Goal: Task Accomplishment & Management: Manage account settings

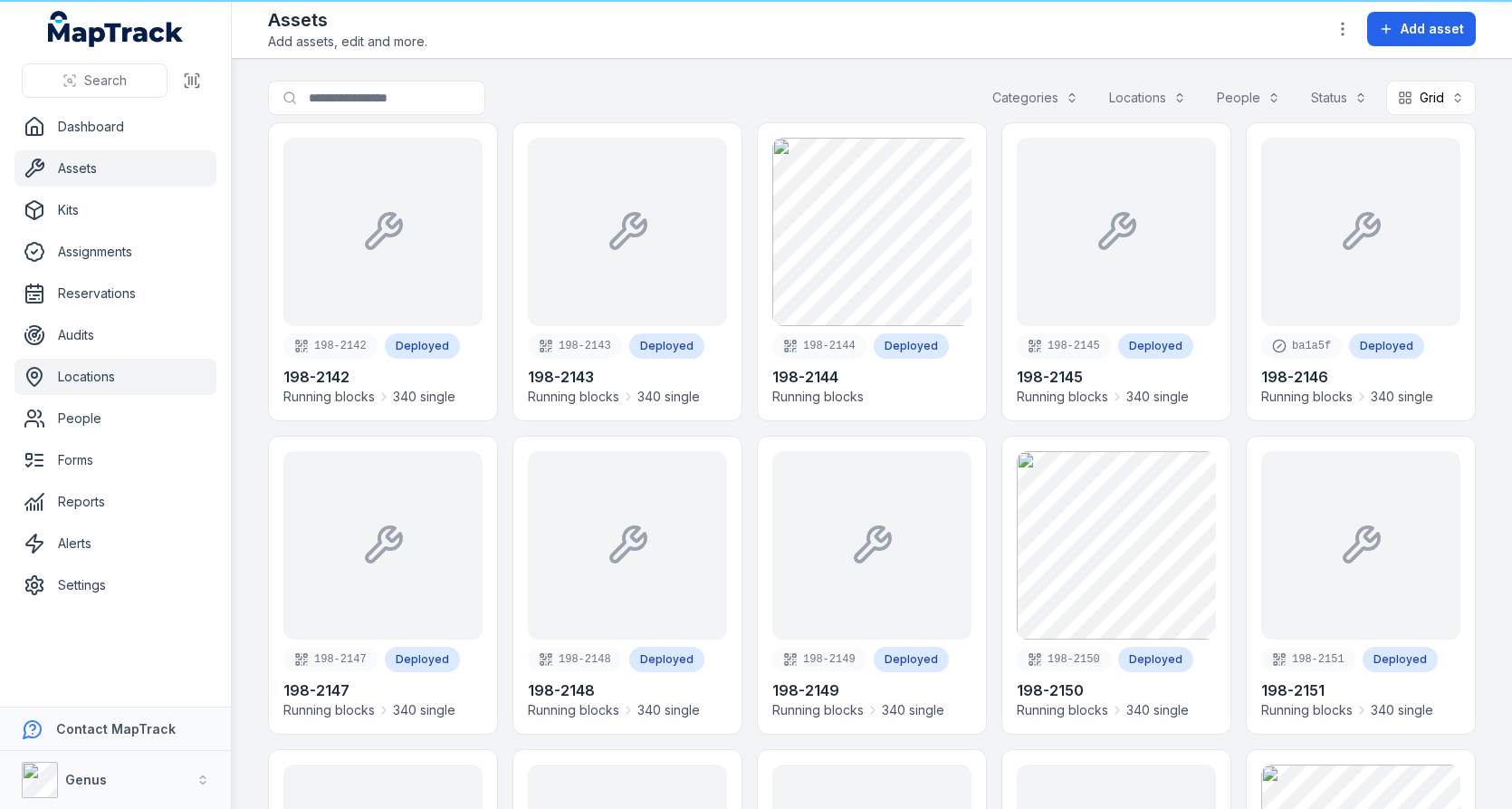
click at [148, 380] on link "Locations" at bounding box center [115, 377] width 202 height 37
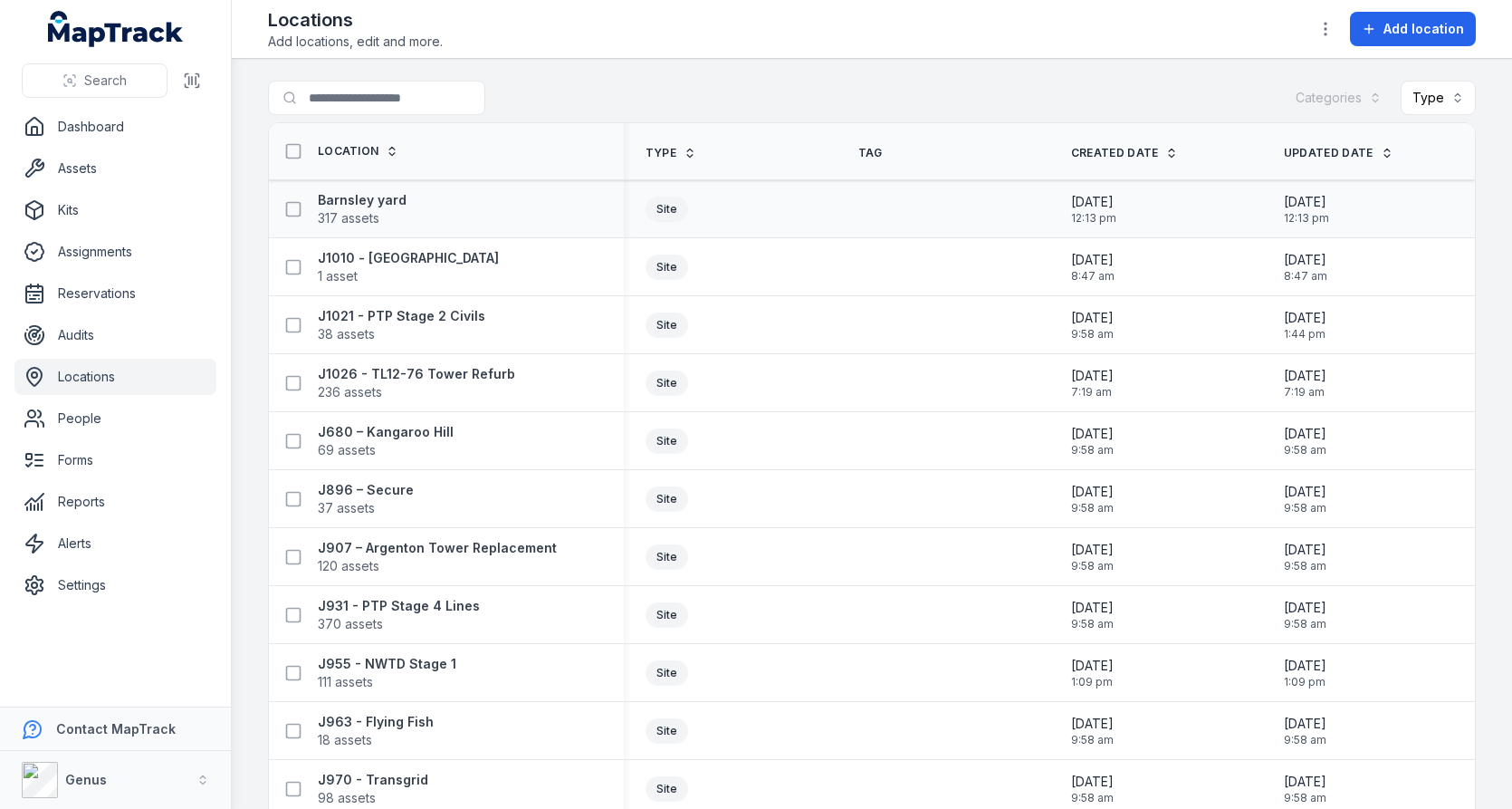
click at [376, 224] on div "Barnsley yard 317 assets" at bounding box center [446, 208] width 354 height 50
click at [359, 209] on span "317 assets" at bounding box center [348, 218] width 61 height 18
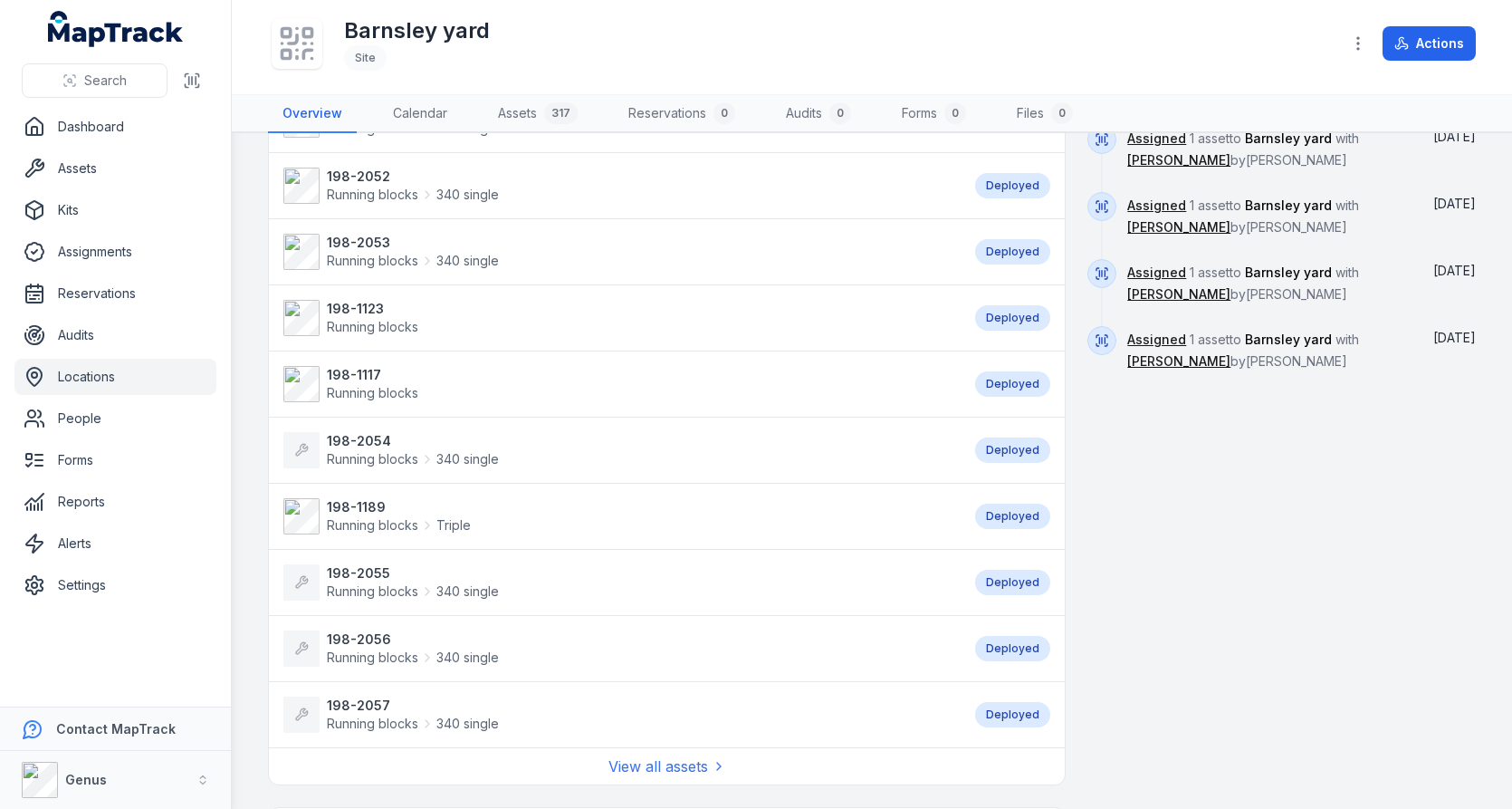
scroll to position [1147, 0]
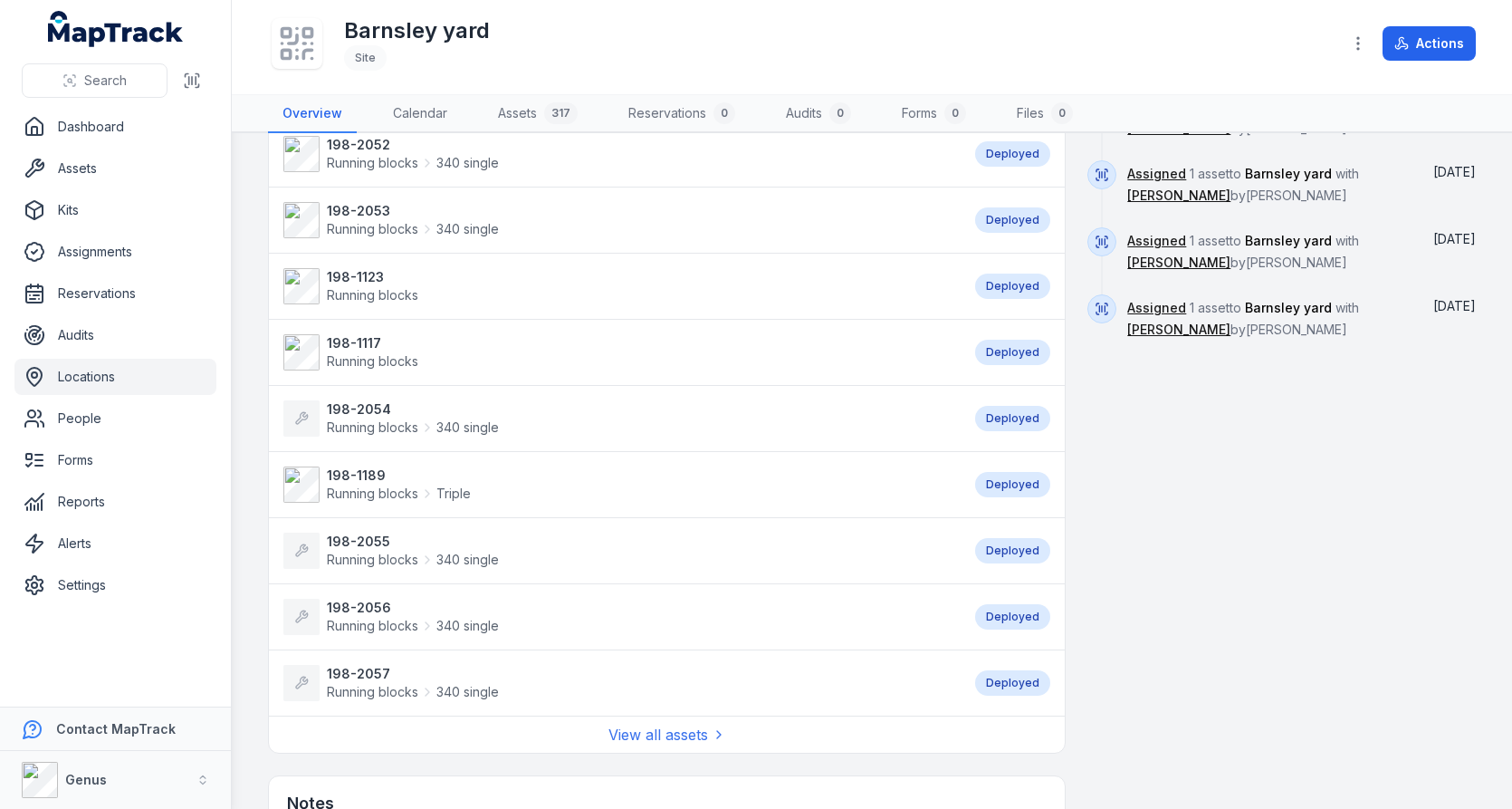
click at [401, 400] on strong "198-2054" at bounding box center [413, 410] width 172 height 18
click at [371, 533] on strong "198-2055" at bounding box center [413, 542] width 172 height 18
click at [371, 599] on strong "198-2056" at bounding box center [413, 608] width 172 height 18
click at [367, 665] on strong "198-2057" at bounding box center [413, 674] width 172 height 18
click at [687, 724] on link "View all assets" at bounding box center [667, 735] width 118 height 22
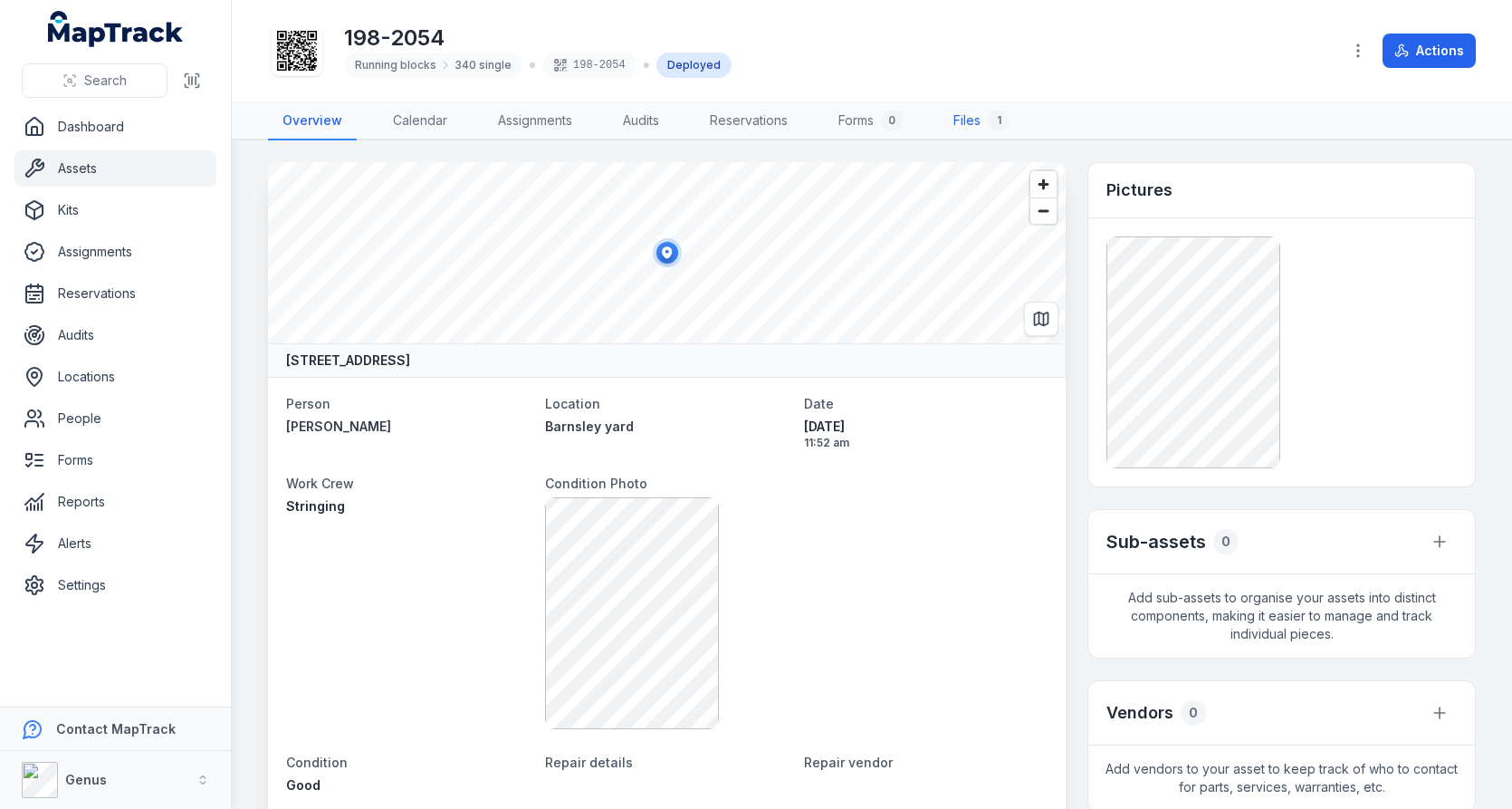
click at [989, 117] on link "Files 1" at bounding box center [981, 122] width 85 height 38
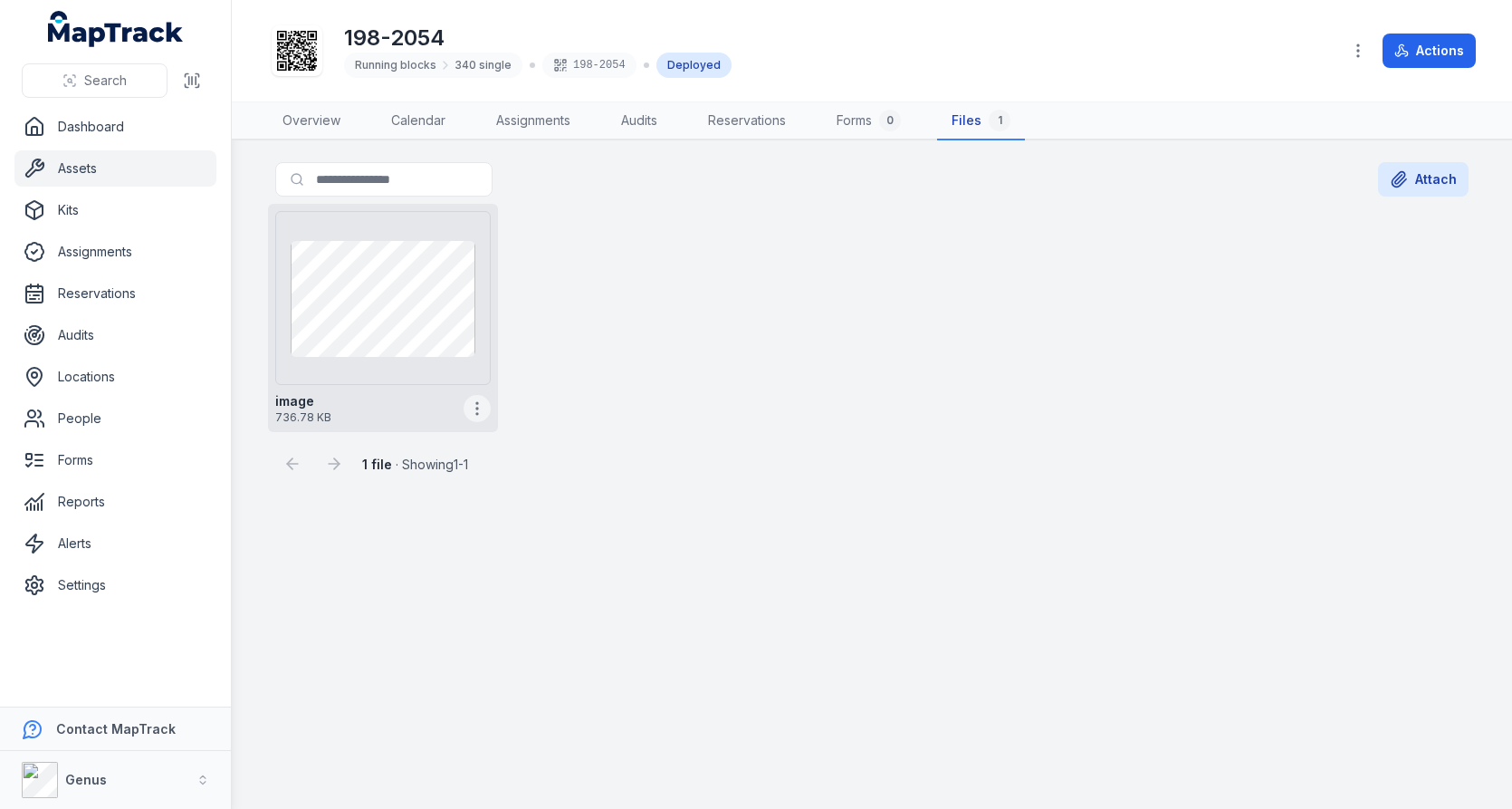
click at [475, 410] on icon "button" at bounding box center [477, 409] width 18 height 18
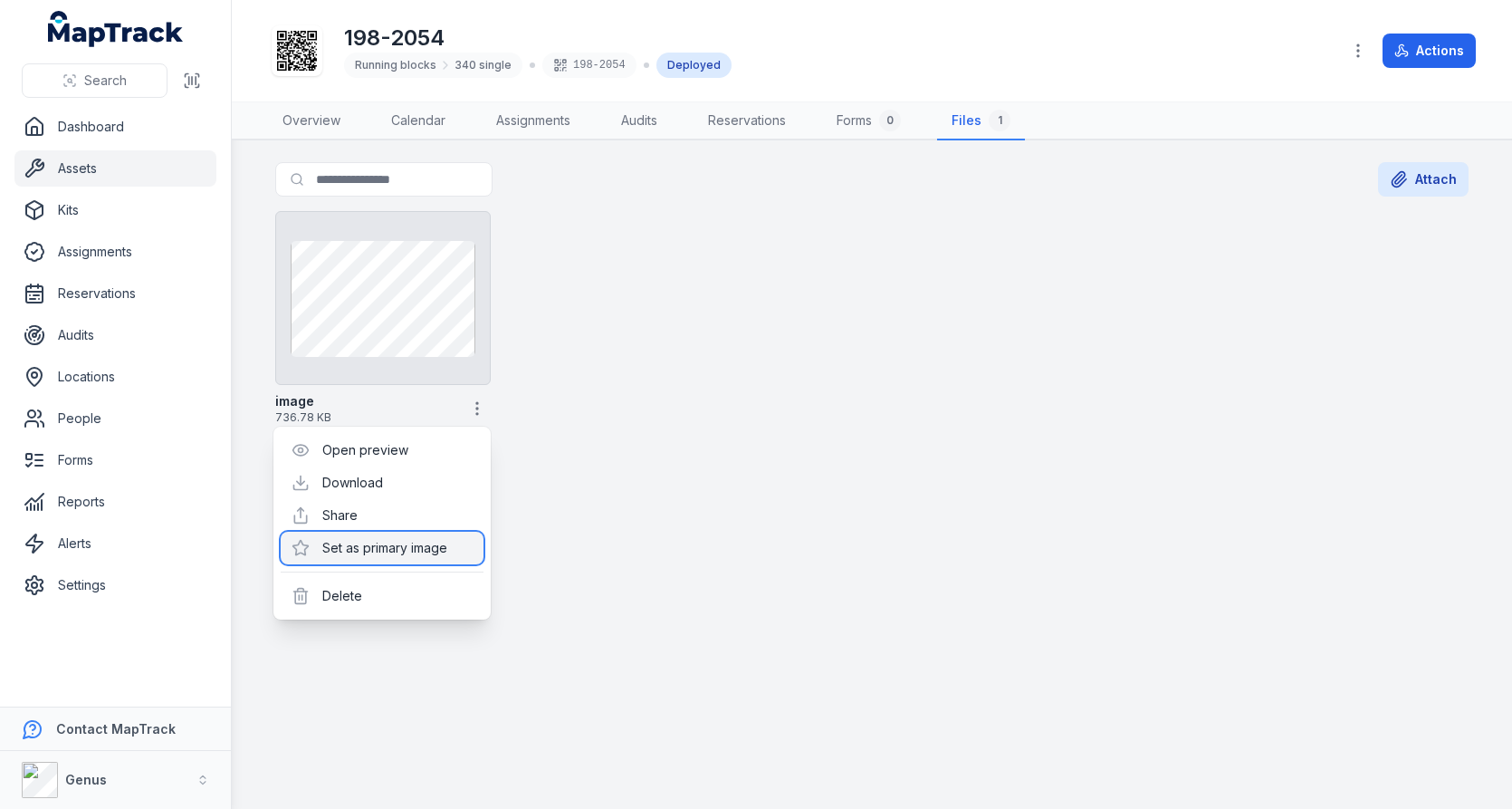
click at [426, 551] on div "Set as primary image" at bounding box center [382, 548] width 203 height 33
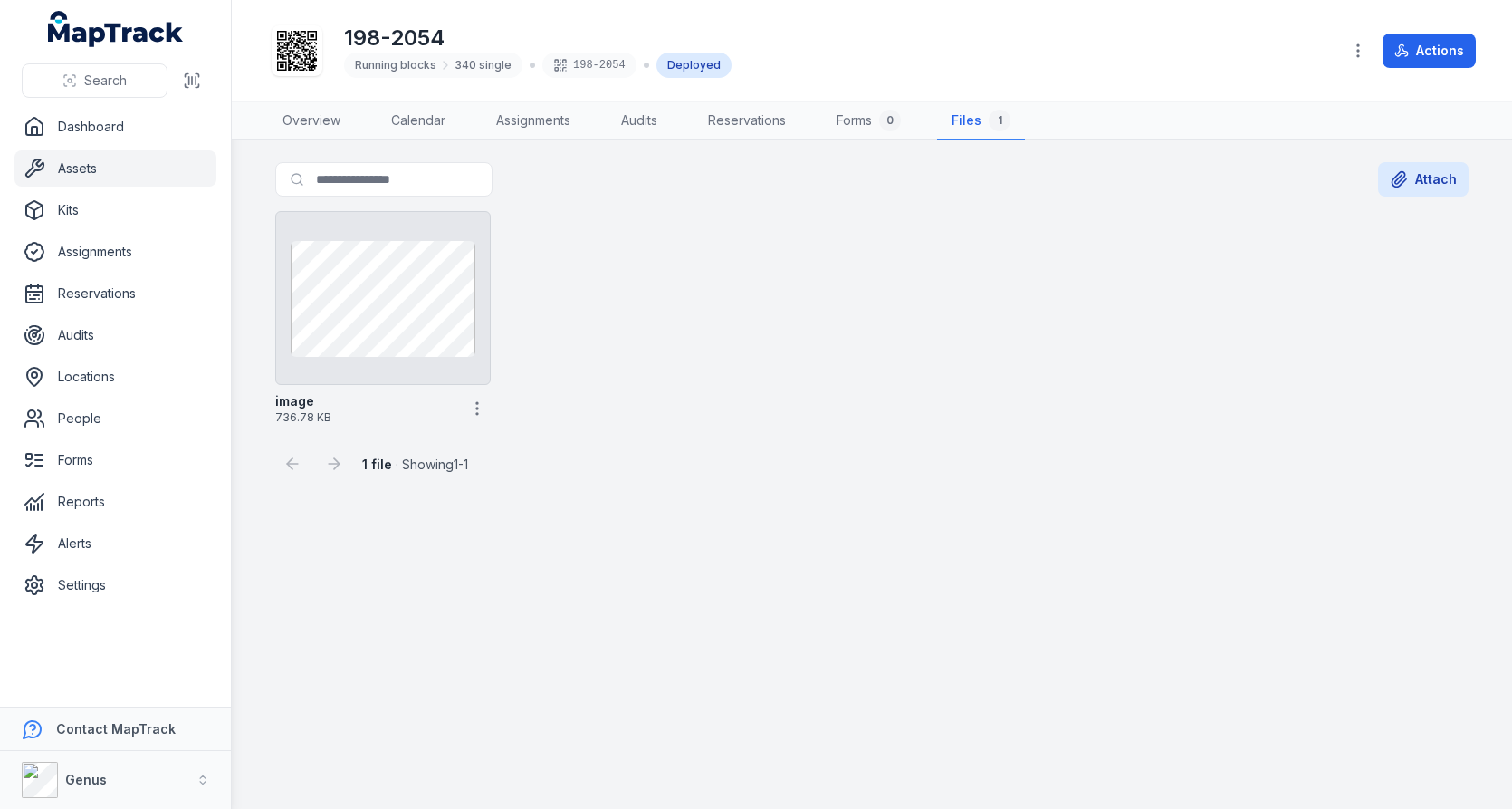
click at [748, 427] on div "image 736.78 KB" at bounding box center [872, 318] width 1208 height 229
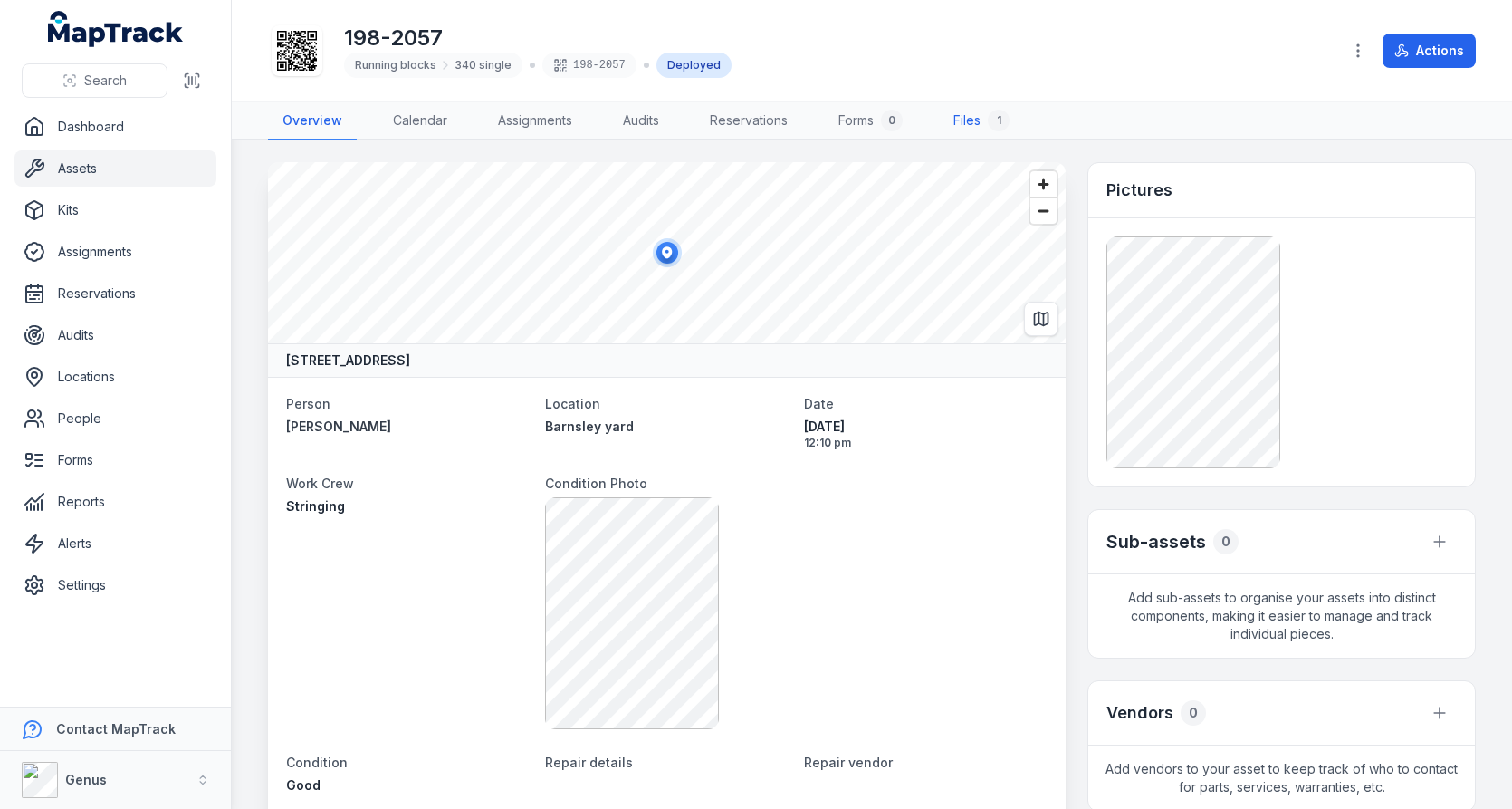
click at [995, 124] on div "1" at bounding box center [999, 121] width 22 height 22
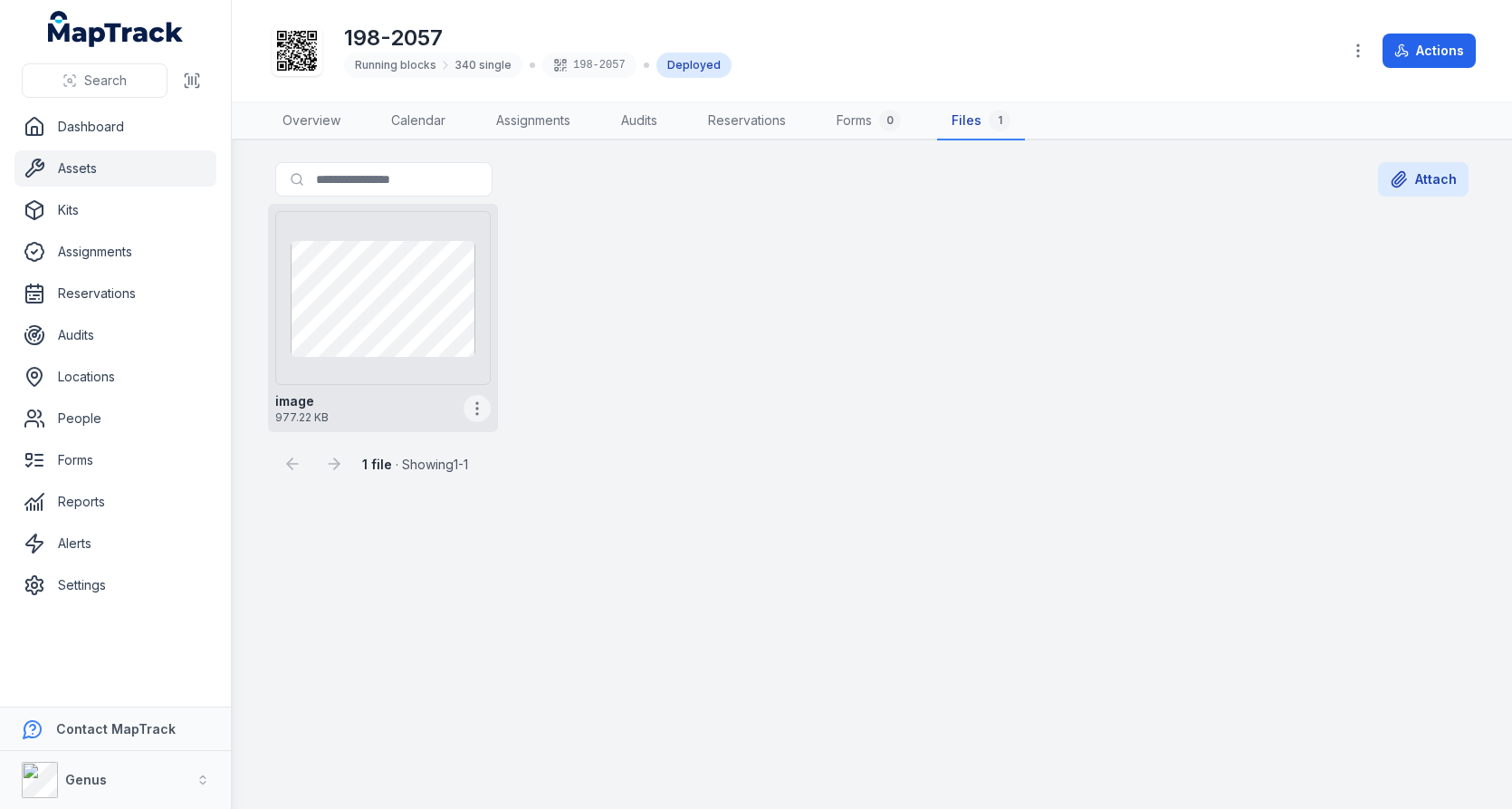
click at [479, 403] on icon "button" at bounding box center [477, 409] width 18 height 18
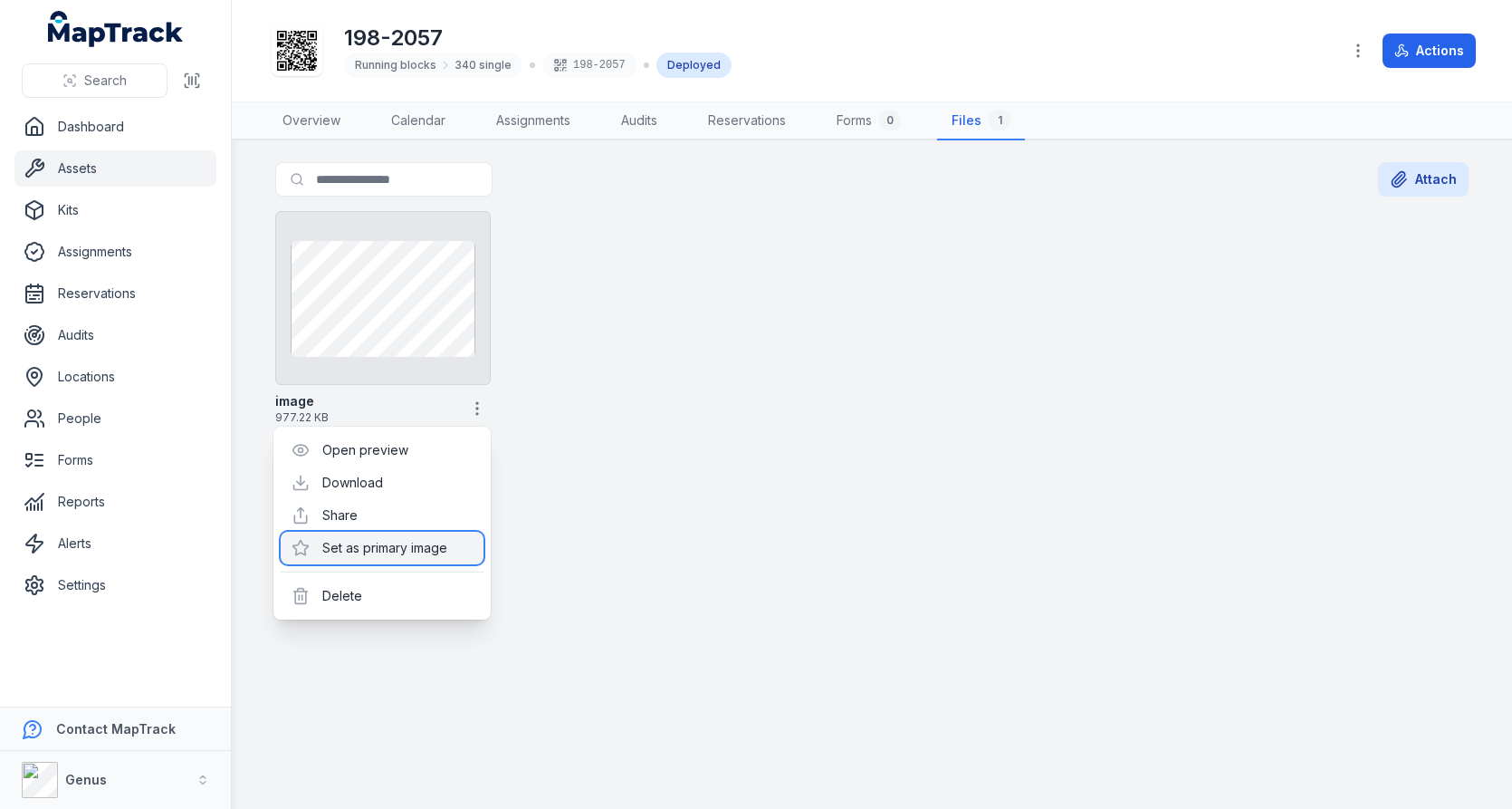
click at [427, 534] on div "Set as primary image" at bounding box center [382, 548] width 203 height 33
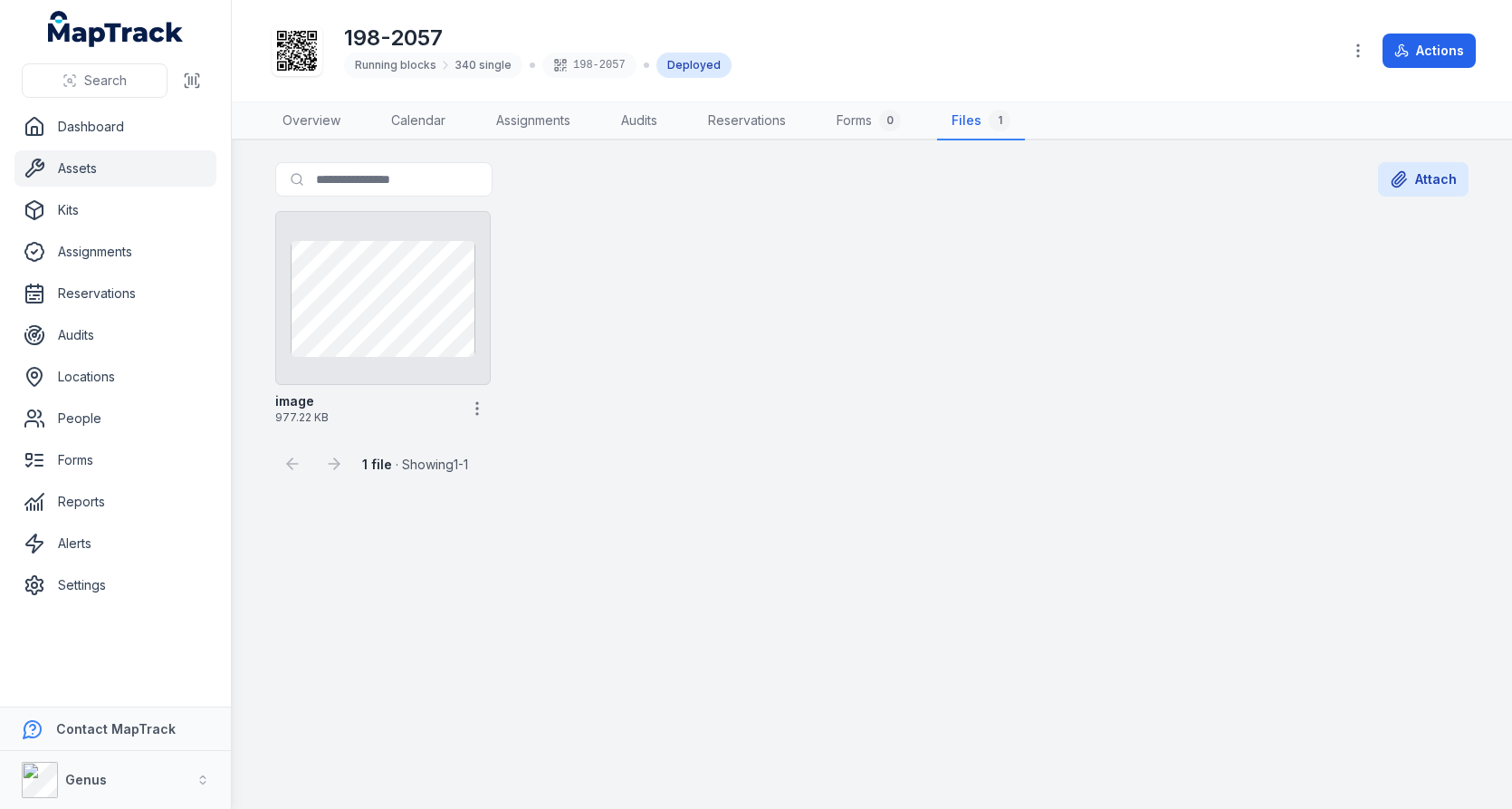
click at [714, 410] on div "image 977.22 KB" at bounding box center [872, 318] width 1208 height 229
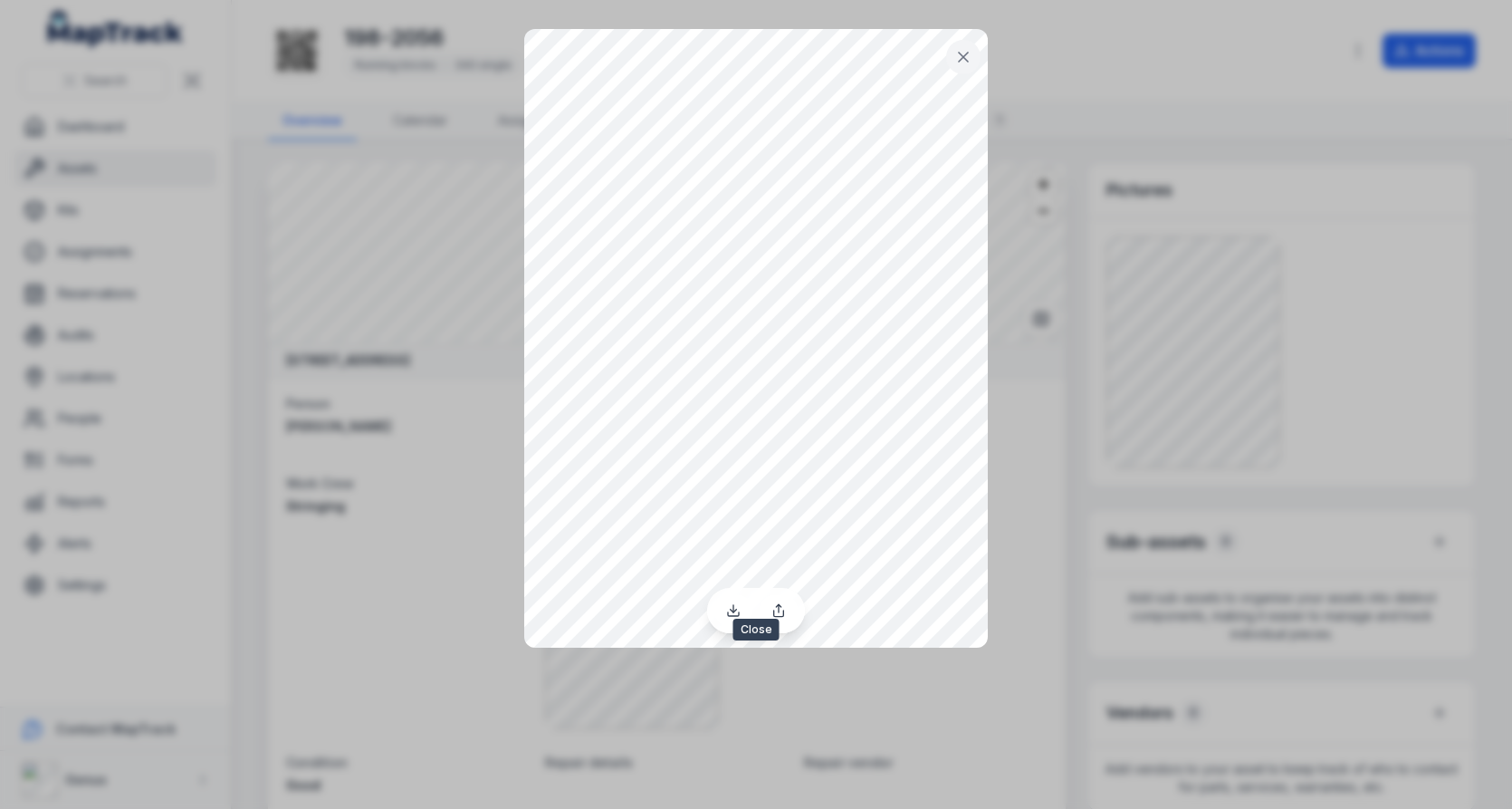
click at [957, 58] on icon at bounding box center [963, 58] width 18 height 18
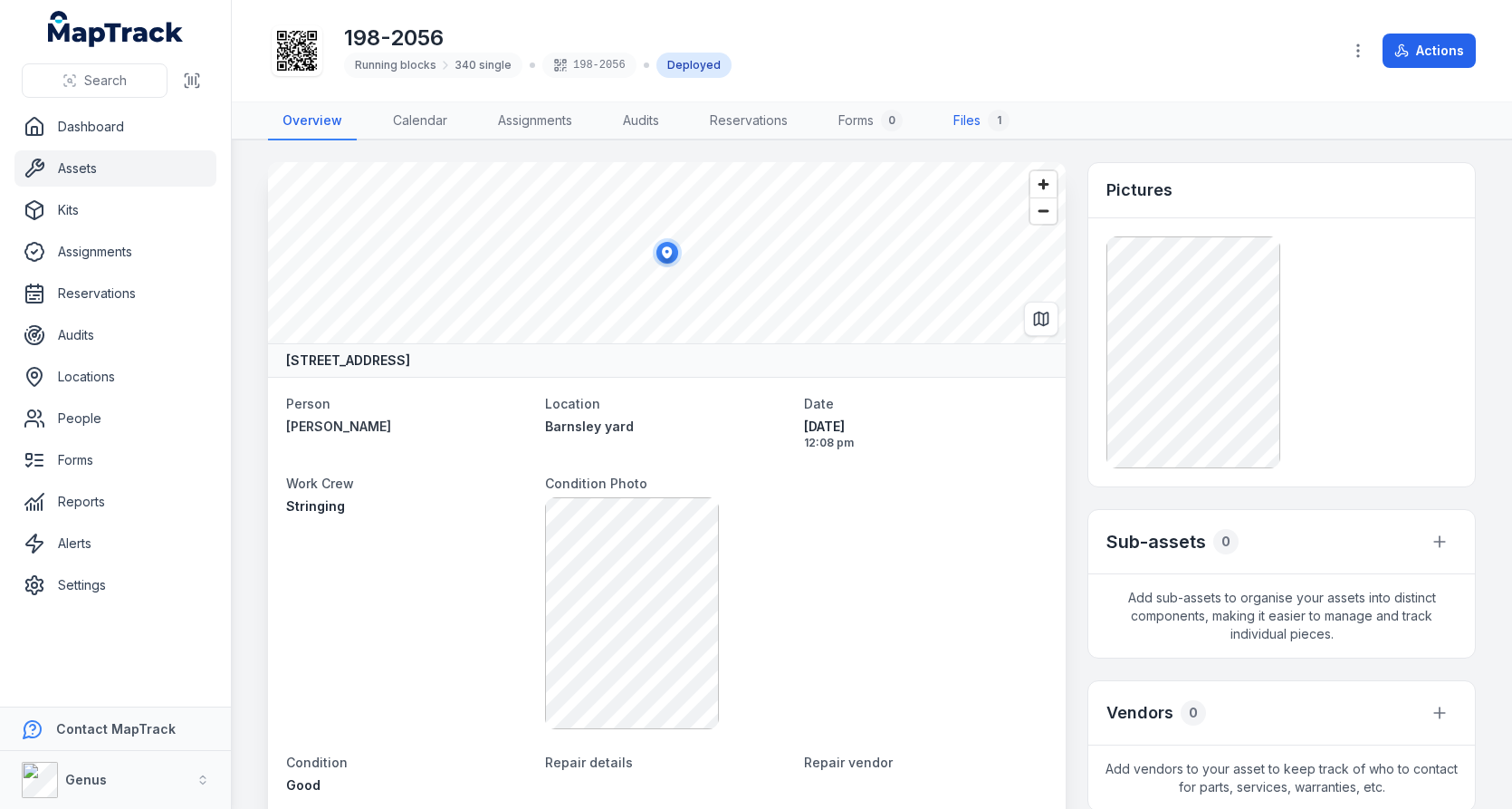
click at [972, 122] on link "Files 1" at bounding box center [981, 122] width 85 height 38
click at [1071, 56] on div "198-2056 Running blocks 340 single 198-2056 Deployed" at bounding box center [797, 50] width 1058 height 58
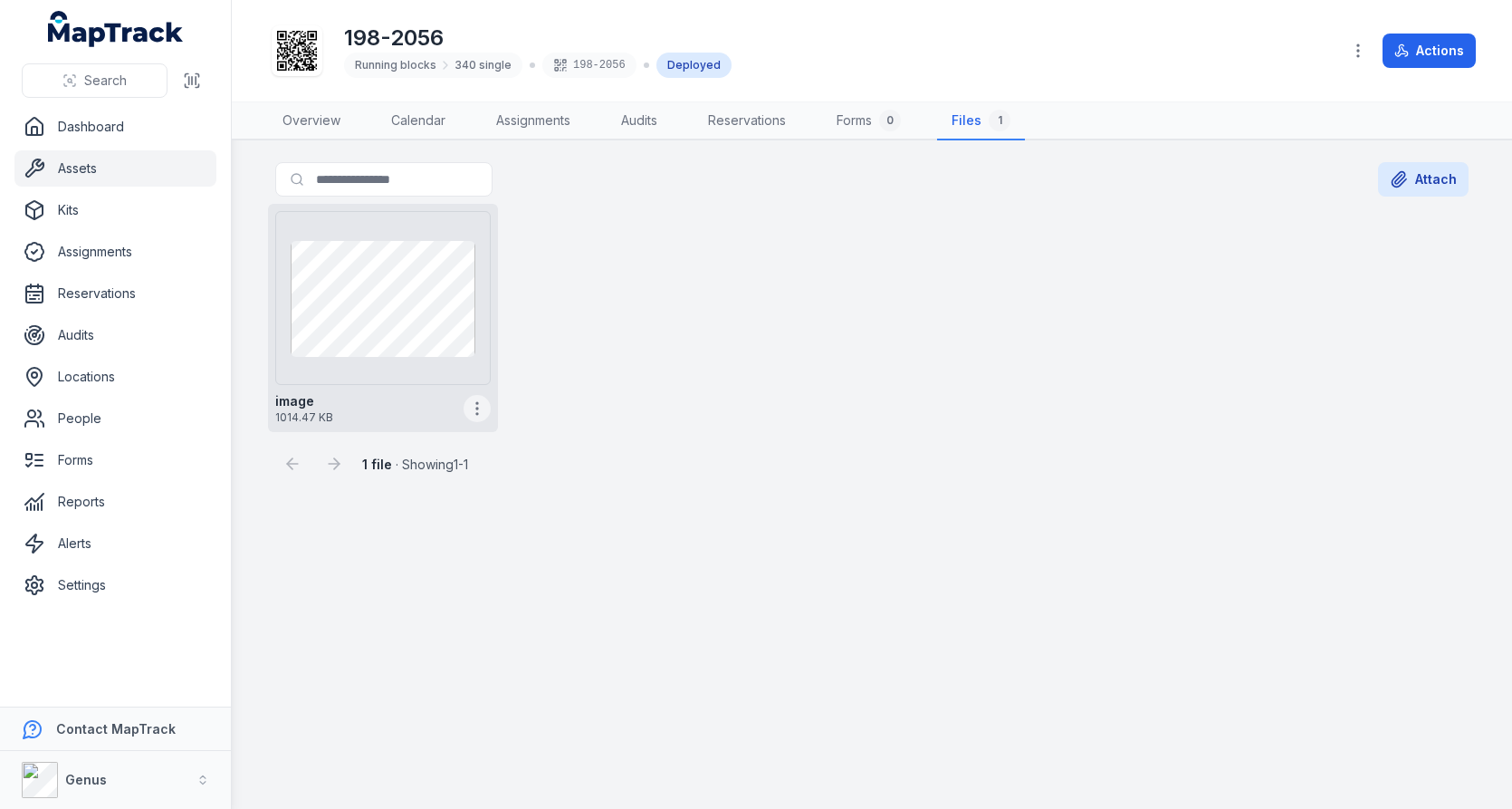
click at [477, 408] on circle "button" at bounding box center [477, 409] width 2 height 2
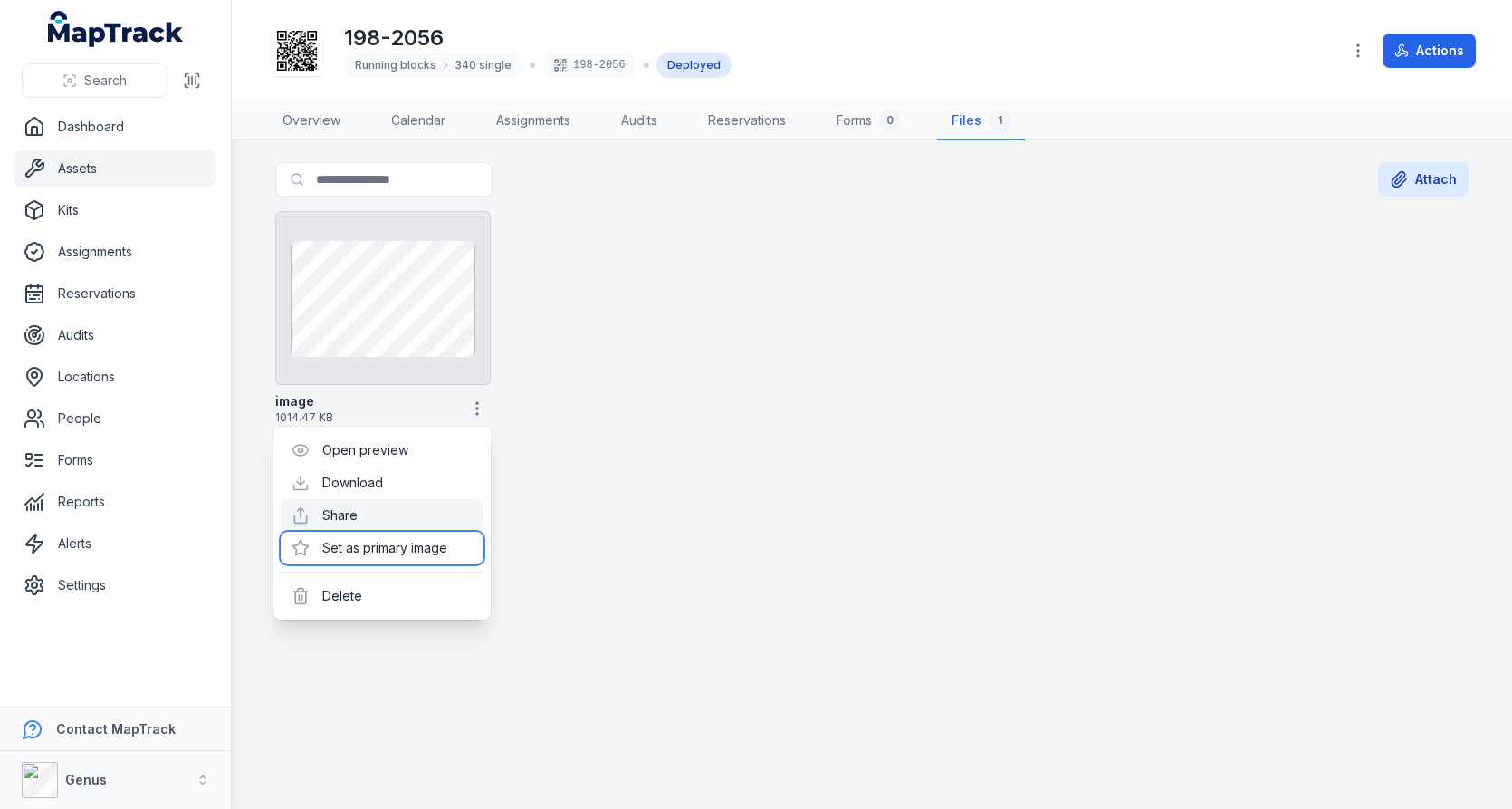
drag, startPoint x: 432, startPoint y: 538, endPoint x: 471, endPoint y: 518, distance: 43.8
click at [432, 538] on div "Set as primary image" at bounding box center [382, 548] width 203 height 33
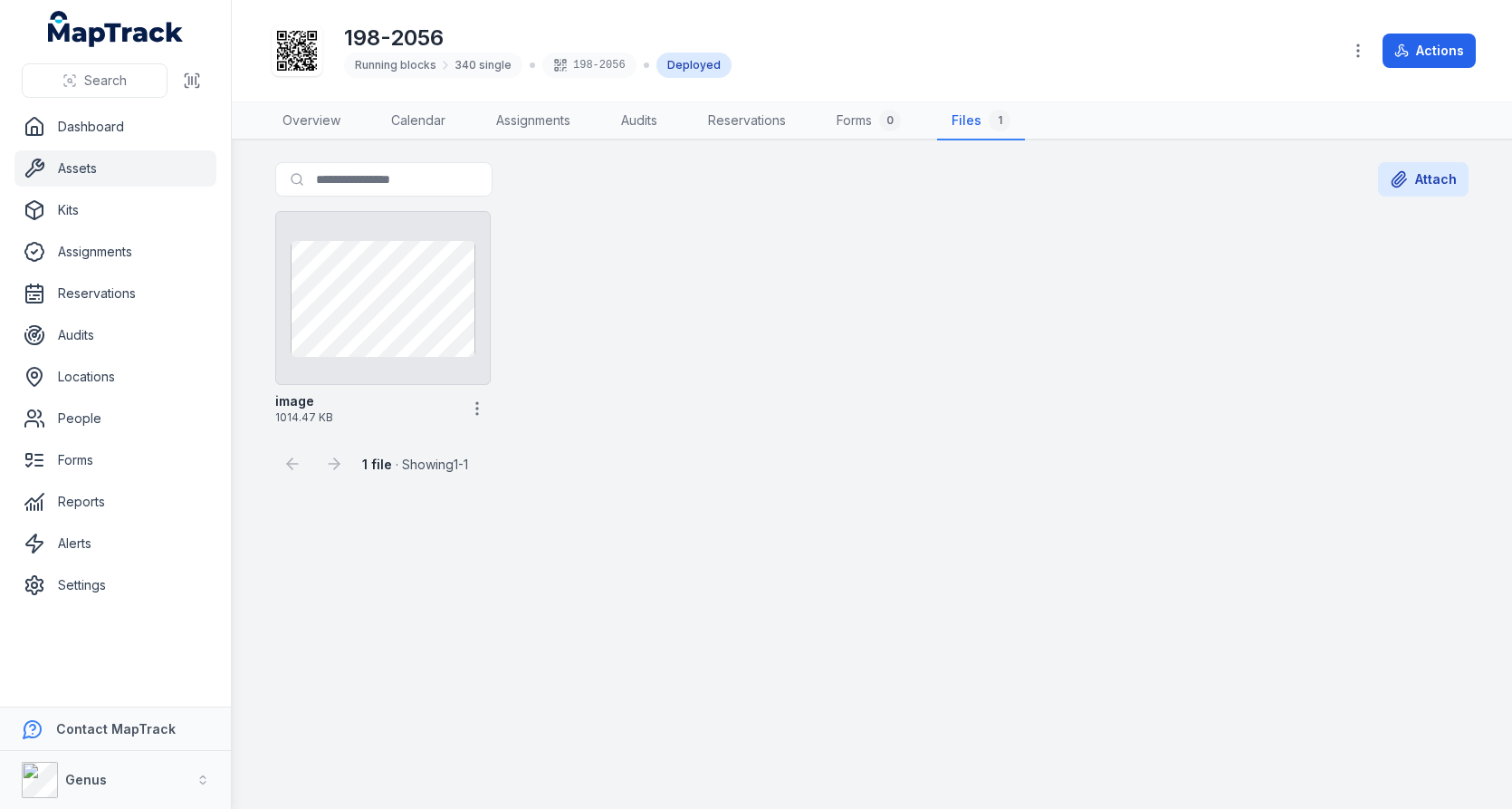
click at [839, 449] on div "1 file · Showing 1 - 1" at bounding box center [872, 457] width 1193 height 49
